Goal: Task Accomplishment & Management: Manage account settings

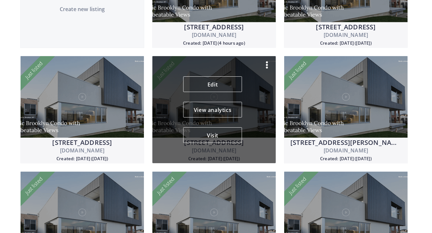
scroll to position [130, 0]
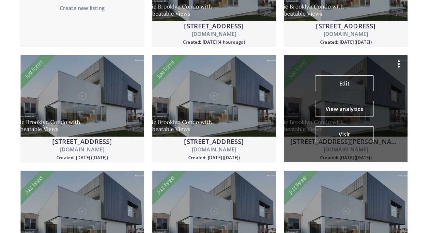
click at [399, 69] on div "43 Hanna Avenue Unit 605 43hannaavenueunit6052.usepillar.com Created: 09/12/202…" at bounding box center [346, 109] width 124 height 108
click at [399, 63] on img at bounding box center [399, 64] width 8 height 8
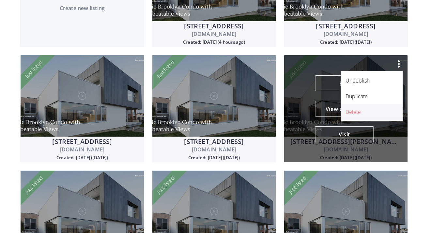
click at [363, 108] on p "Delete" at bounding box center [368, 112] width 45 height 8
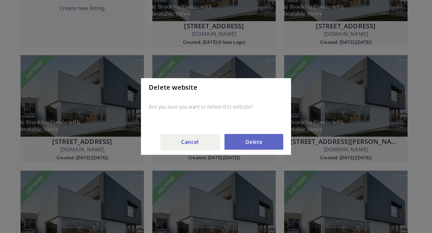
click at [256, 139] on button "Delete" at bounding box center [254, 142] width 59 height 16
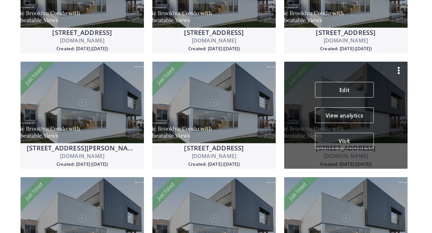
scroll to position [255, 0]
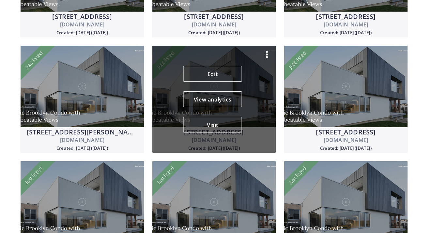
click at [266, 54] on img at bounding box center [267, 55] width 8 height 8
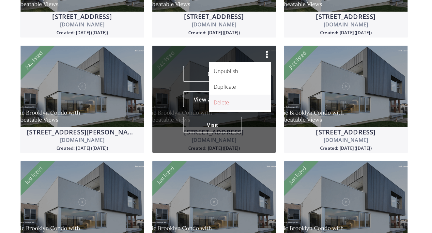
click at [241, 101] on p "Delete" at bounding box center [236, 103] width 45 height 8
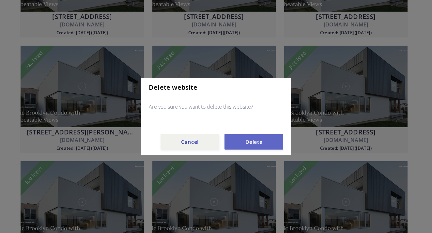
click at [263, 140] on button "Delete" at bounding box center [254, 142] width 59 height 16
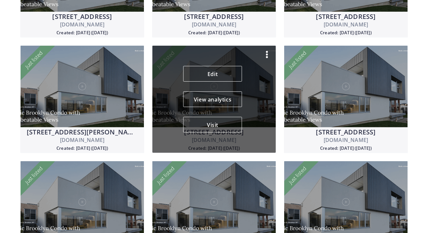
click at [267, 53] on img at bounding box center [267, 55] width 8 height 8
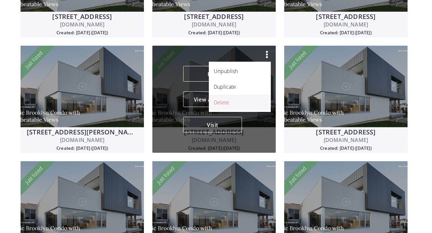
click at [250, 102] on p "Delete" at bounding box center [236, 103] width 45 height 8
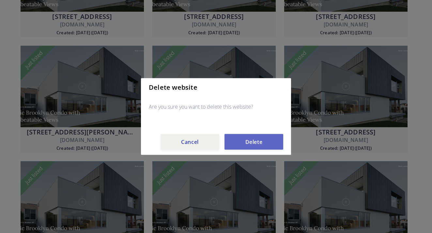
click at [258, 144] on button "Delete" at bounding box center [254, 142] width 59 height 16
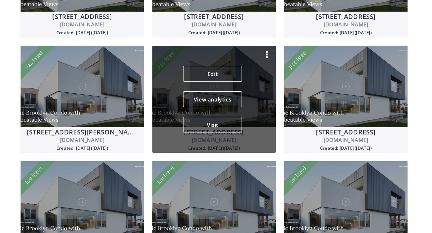
click at [267, 55] on img at bounding box center [267, 55] width 8 height 8
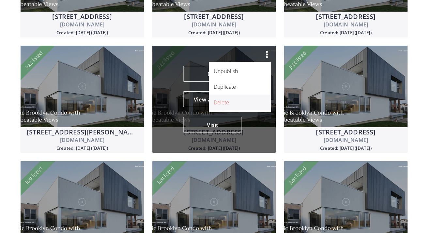
click at [243, 102] on p "Delete" at bounding box center [236, 103] width 45 height 8
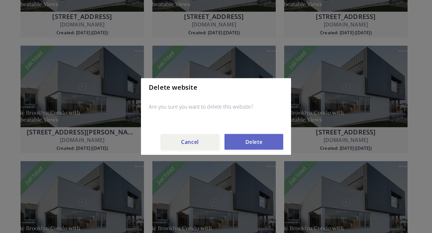
click at [251, 141] on button "Delete" at bounding box center [254, 142] width 59 height 16
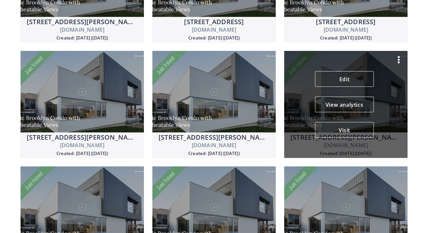
scroll to position [370, 0]
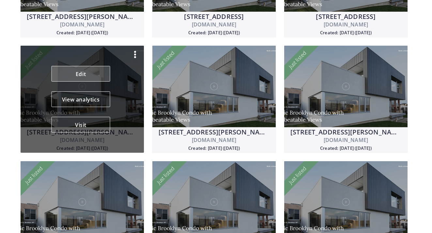
click at [94, 77] on link "Edit" at bounding box center [81, 74] width 59 height 16
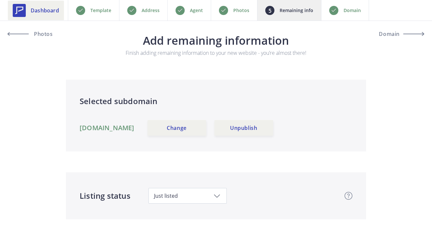
click at [39, 9] on span "Dashboard" at bounding box center [45, 11] width 28 height 8
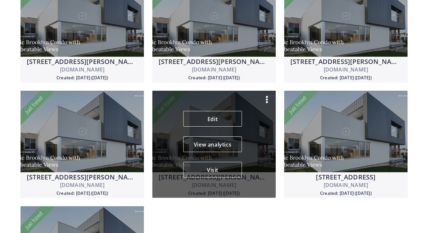
scroll to position [439, 0]
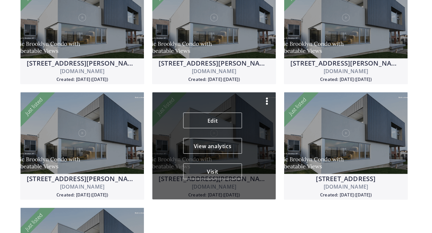
click at [267, 102] on img at bounding box center [267, 101] width 8 height 8
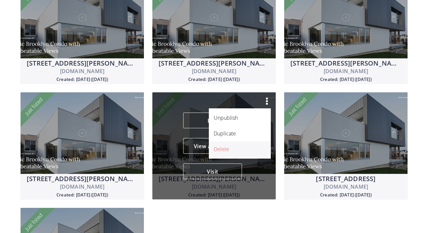
click at [242, 145] on link "Delete" at bounding box center [240, 149] width 62 height 16
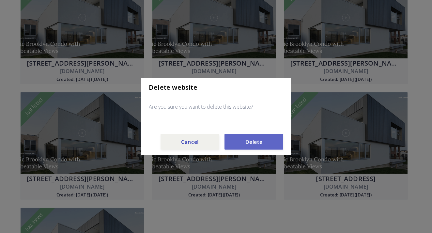
click at [259, 144] on button "Delete" at bounding box center [254, 142] width 59 height 16
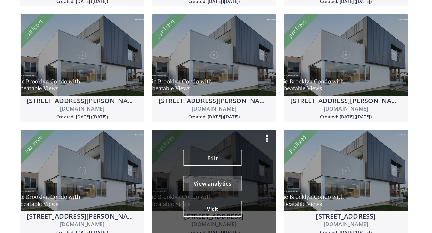
scroll to position [400, 0]
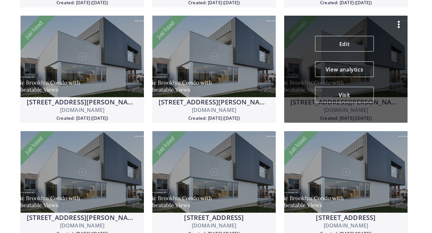
click at [401, 25] on img at bounding box center [399, 25] width 8 height 8
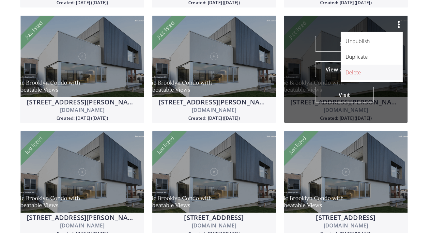
click at [377, 73] on p "Delete" at bounding box center [368, 73] width 45 height 8
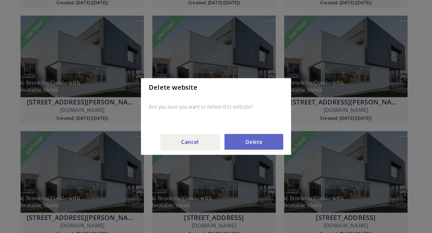
click at [264, 136] on button "Delete" at bounding box center [254, 142] width 59 height 16
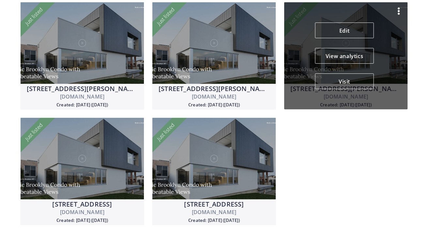
scroll to position [413, 0]
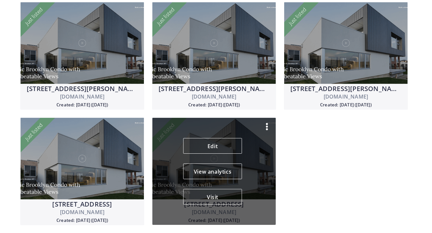
click at [266, 124] on img at bounding box center [267, 127] width 8 height 8
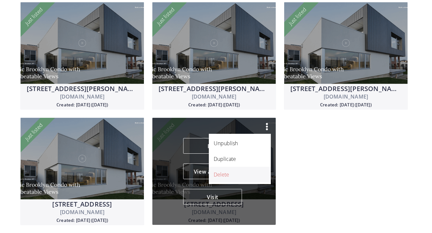
click at [244, 173] on p "Delete" at bounding box center [236, 175] width 45 height 8
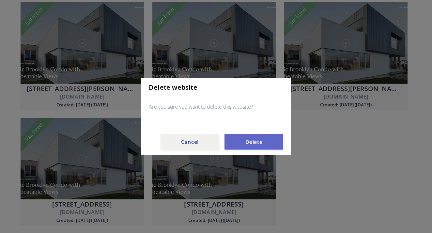
click at [269, 144] on button "Delete" at bounding box center [254, 142] width 59 height 16
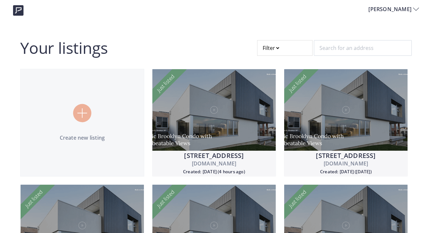
scroll to position [0, 0]
